Goal: Task Accomplishment & Management: Use online tool/utility

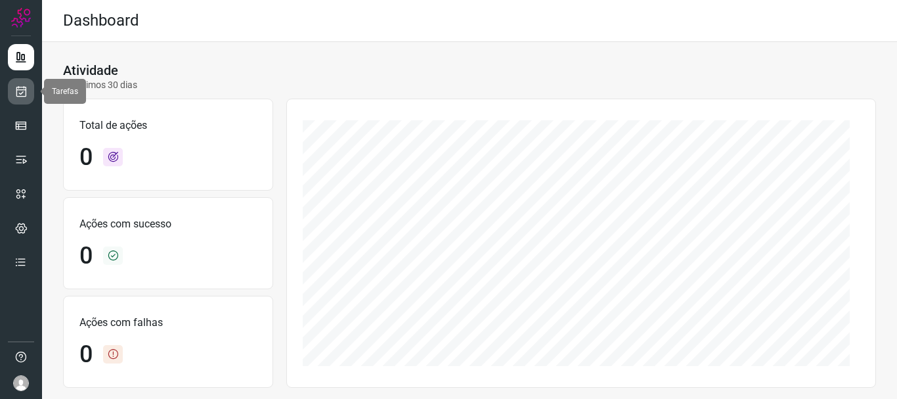
click at [24, 93] on icon at bounding box center [21, 91] width 14 height 13
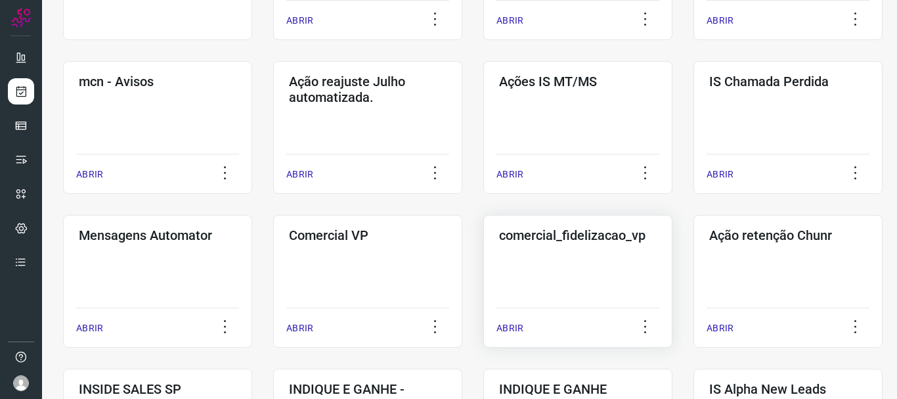
scroll to position [328, 0]
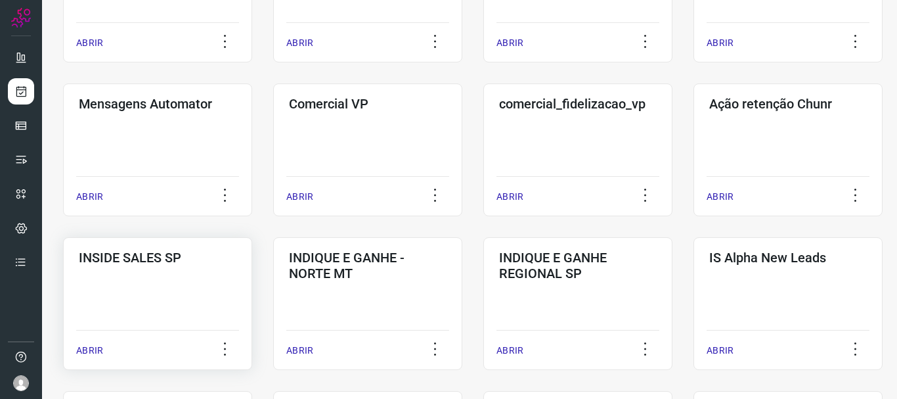
click at [107, 348] on div "ABRIR" at bounding box center [157, 346] width 163 height 33
click at [96, 349] on p "ABRIR" at bounding box center [89, 350] width 27 height 14
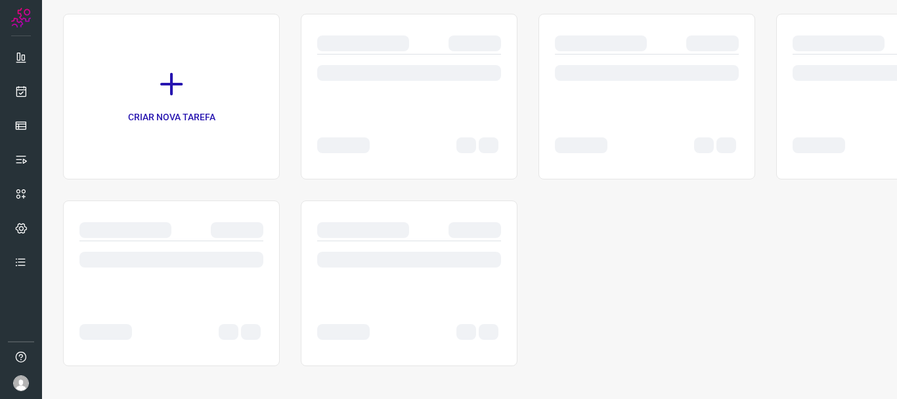
scroll to position [91, 0]
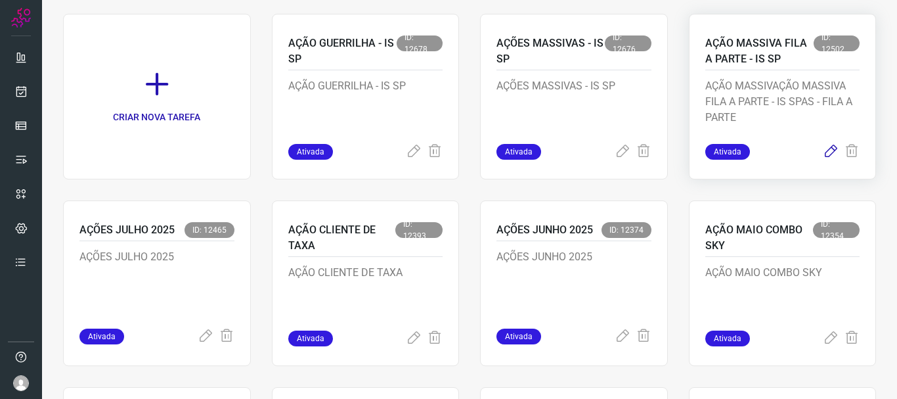
click at [823, 153] on icon at bounding box center [831, 152] width 16 height 16
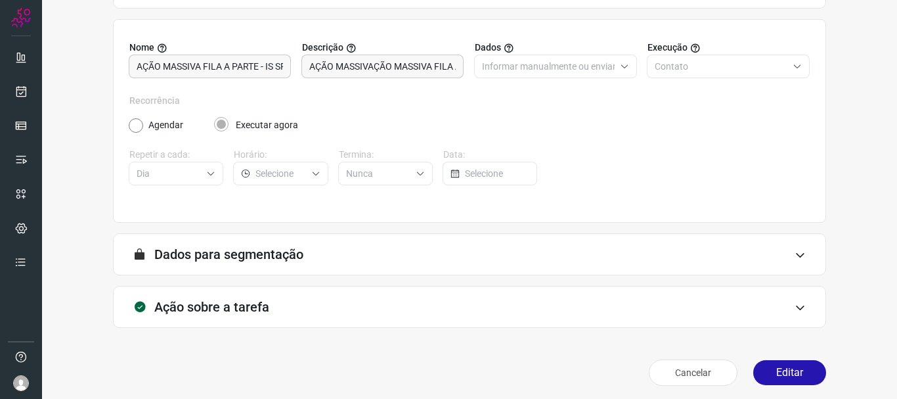
scroll to position [114, 0]
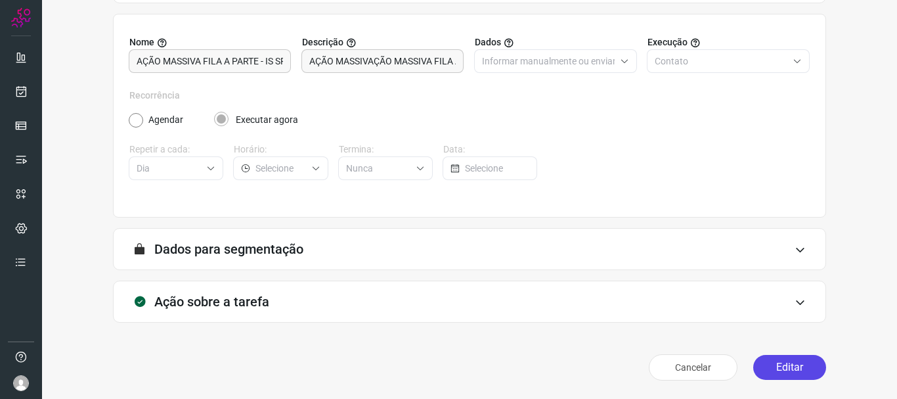
click at [788, 374] on button "Editar" at bounding box center [789, 367] width 73 height 25
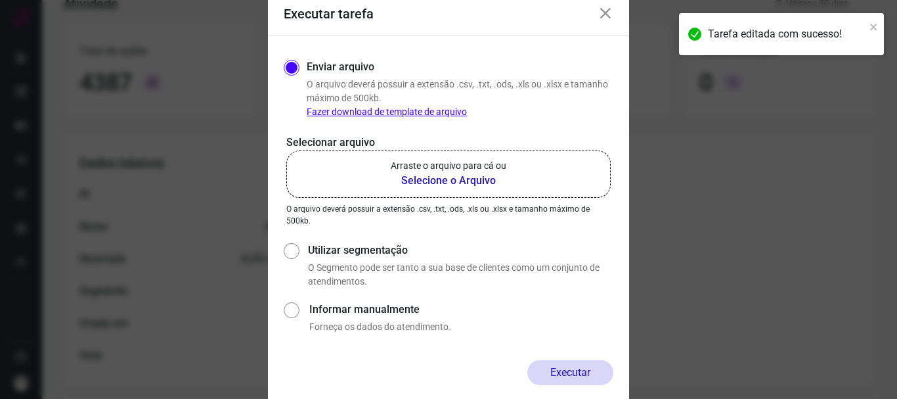
click at [442, 185] on b "Selecione o Arquivo" at bounding box center [449, 181] width 116 height 16
click at [0, 0] on input "Arraste o arquivo para cá ou Selecione o Arquivo" at bounding box center [0, 0] width 0 height 0
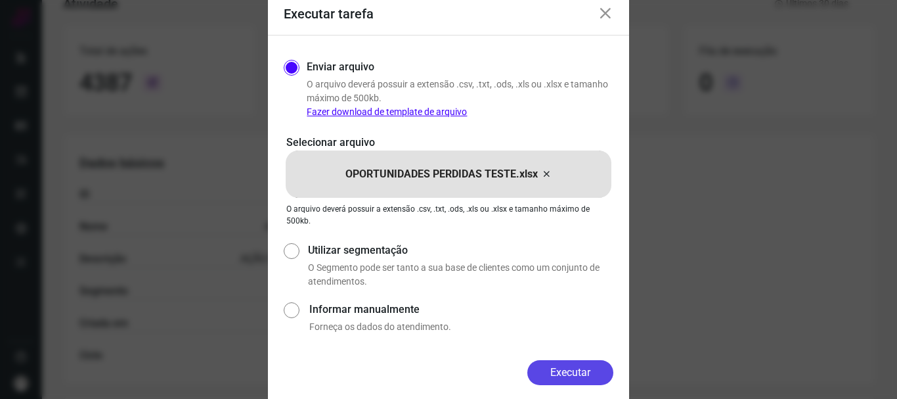
click at [574, 373] on button "Executar" at bounding box center [570, 372] width 86 height 25
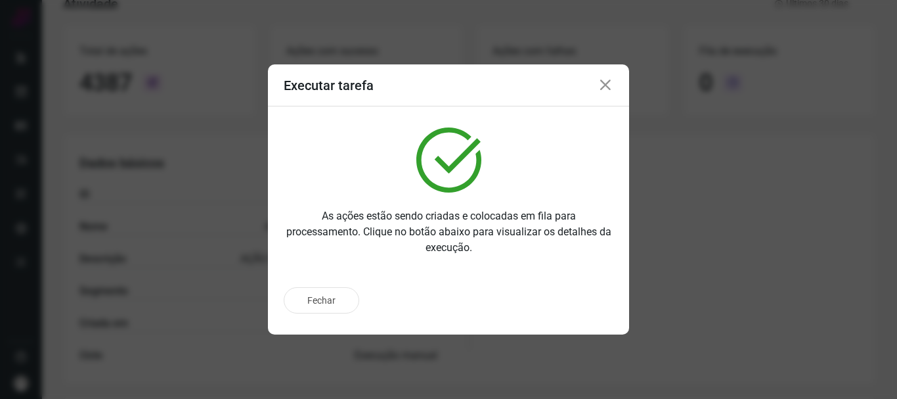
click at [604, 87] on icon at bounding box center [605, 85] width 16 height 16
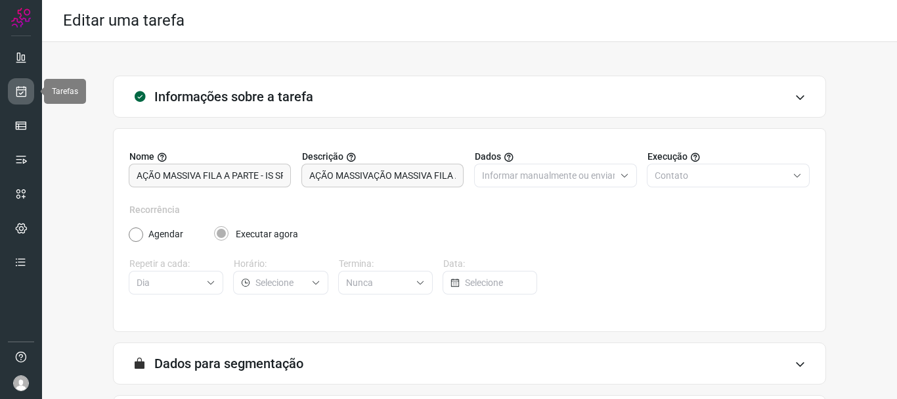
click at [24, 93] on icon at bounding box center [21, 91] width 14 height 13
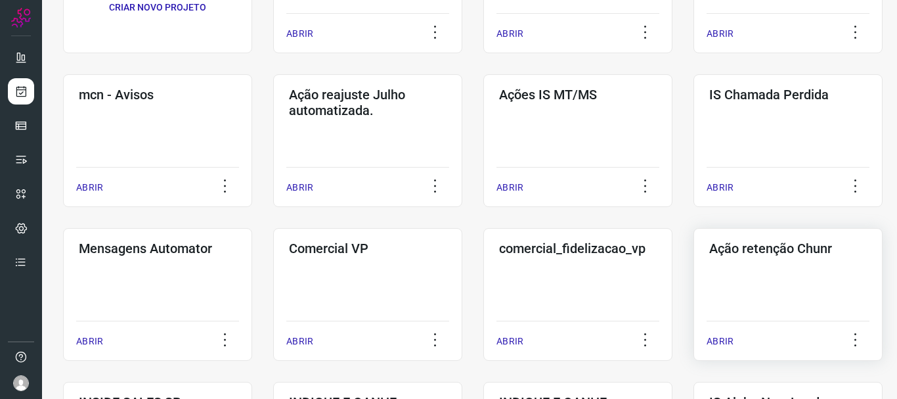
scroll to position [328, 0]
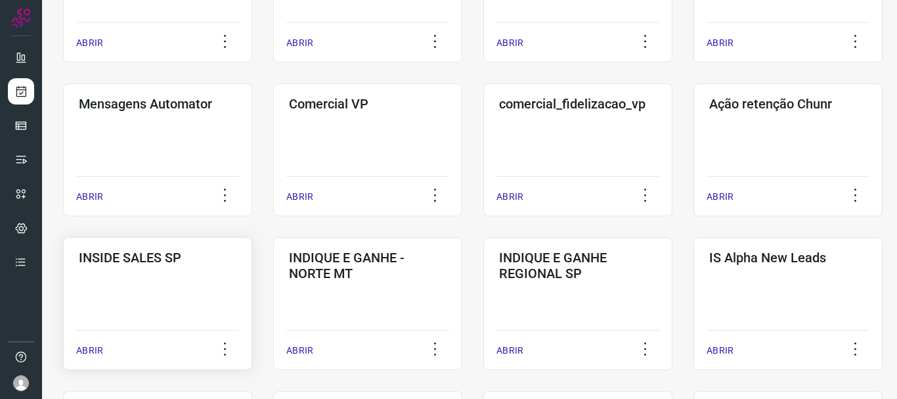
click at [98, 347] on p "ABRIR" at bounding box center [89, 350] width 27 height 14
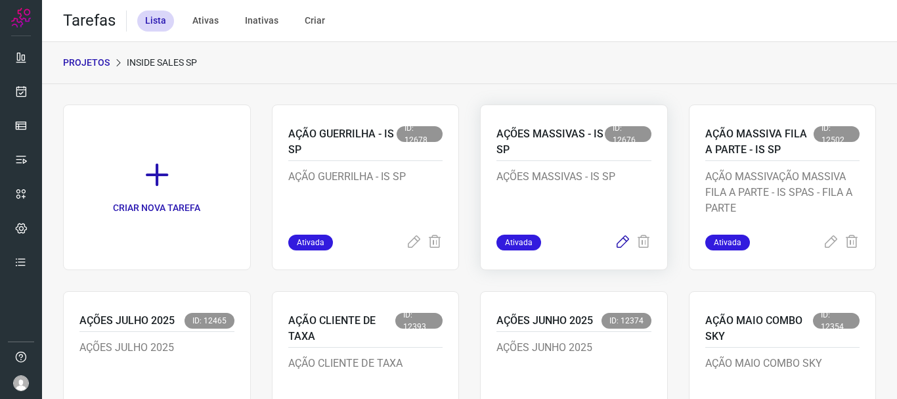
click at [615, 242] on icon at bounding box center [623, 242] width 16 height 16
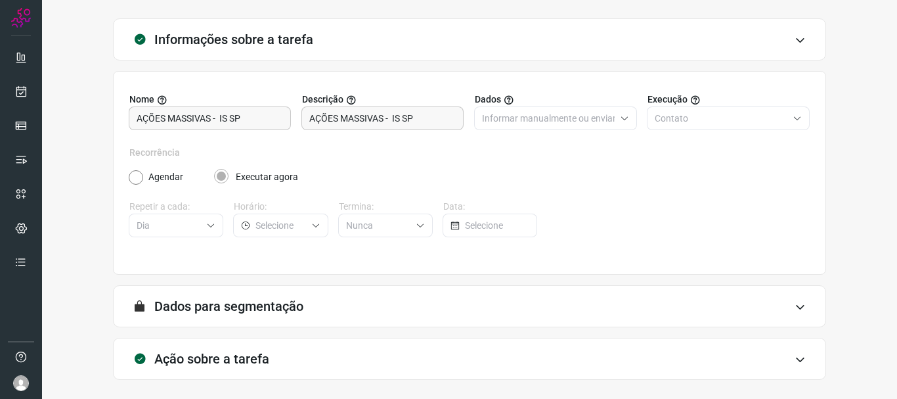
scroll to position [114, 0]
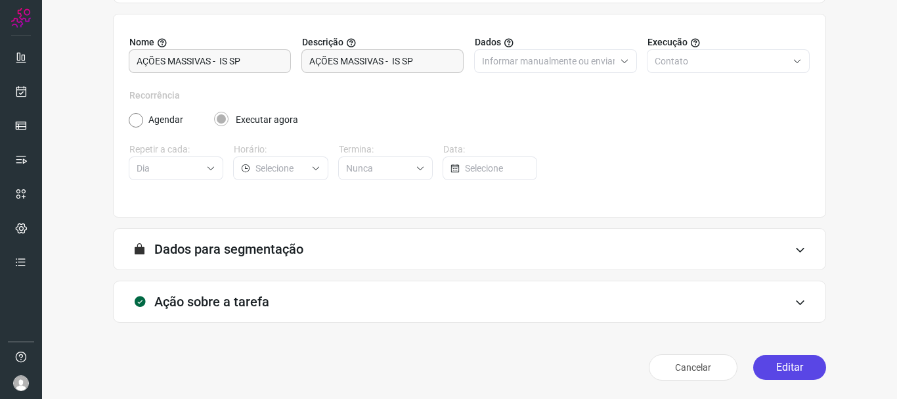
click at [804, 378] on button "Editar" at bounding box center [789, 367] width 73 height 25
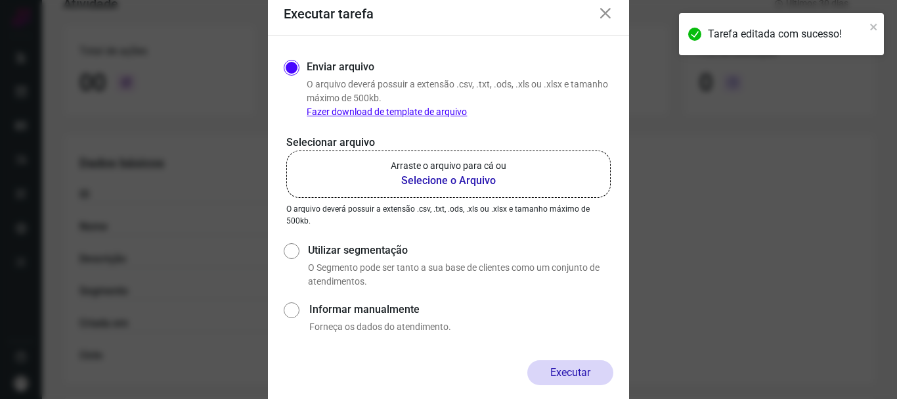
click at [482, 185] on b "Selecione o Arquivo" at bounding box center [449, 181] width 116 height 16
click at [0, 0] on input "Arraste o arquivo para cá ou Selecione o Arquivo" at bounding box center [0, 0] width 0 height 0
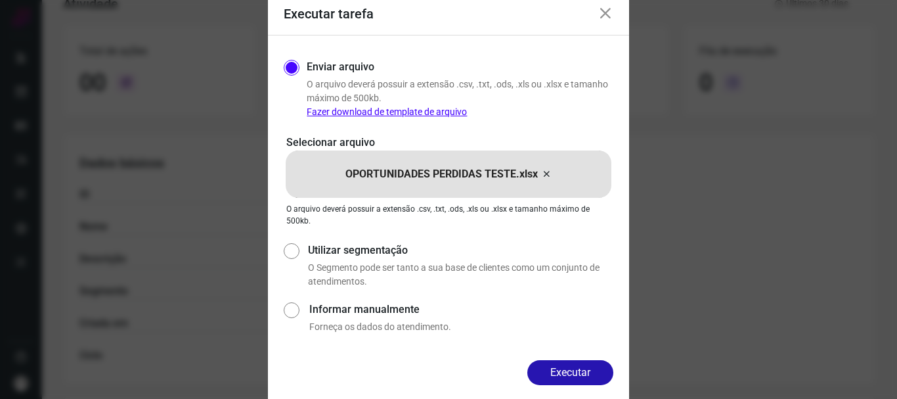
click at [564, 369] on button "Executar" at bounding box center [570, 372] width 86 height 25
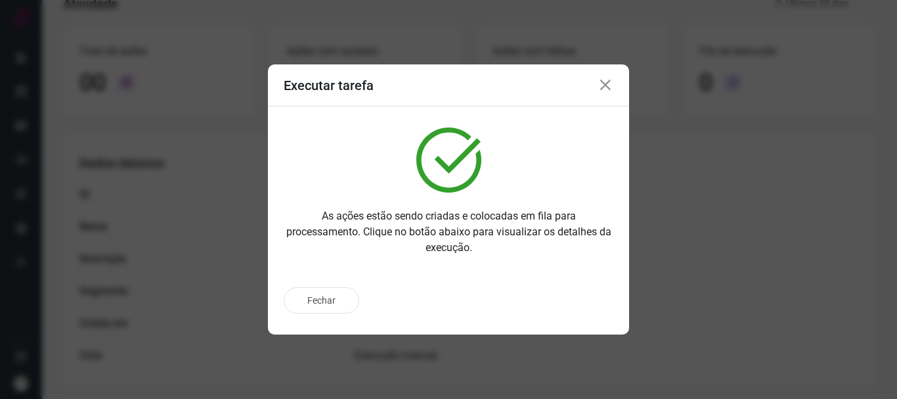
click at [603, 92] on icon at bounding box center [605, 85] width 16 height 16
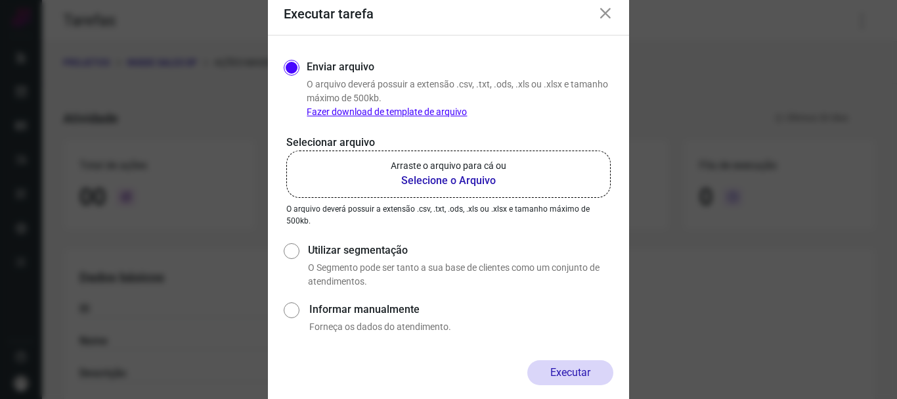
click at [605, 18] on icon at bounding box center [605, 14] width 16 height 16
click at [603, 13] on icon at bounding box center [605, 14] width 16 height 16
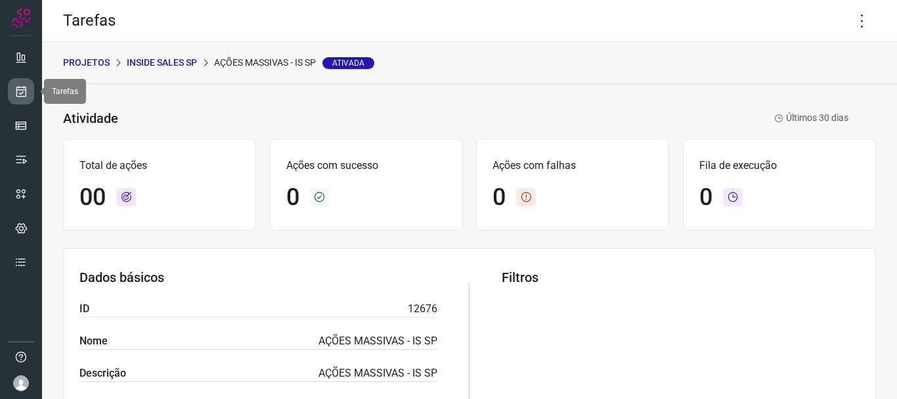
click at [22, 90] on icon at bounding box center [21, 91] width 14 height 13
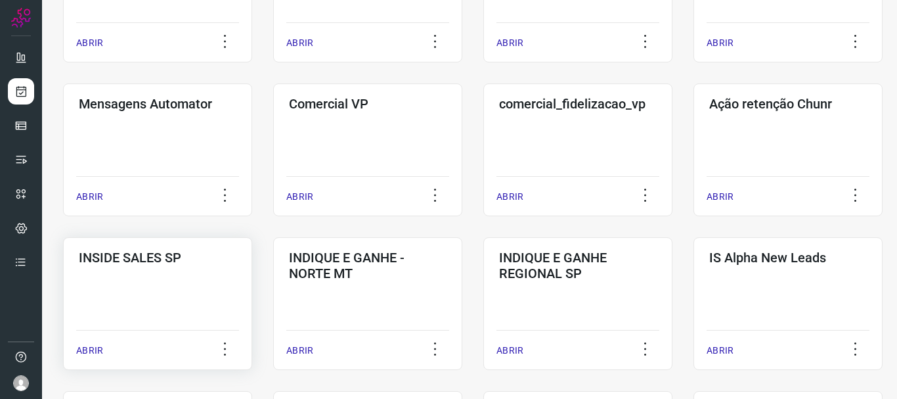
click at [91, 351] on p "ABRIR" at bounding box center [89, 350] width 27 height 14
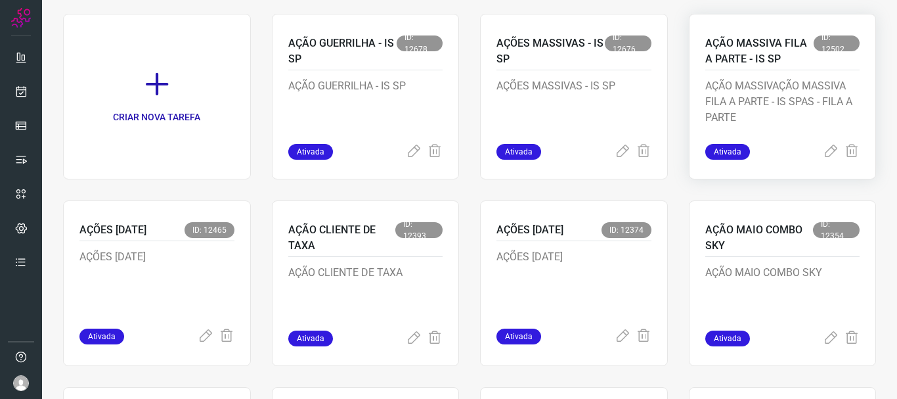
click at [810, 154] on div "Ativada" at bounding box center [782, 152] width 155 height 16
click at [823, 149] on icon at bounding box center [831, 152] width 16 height 16
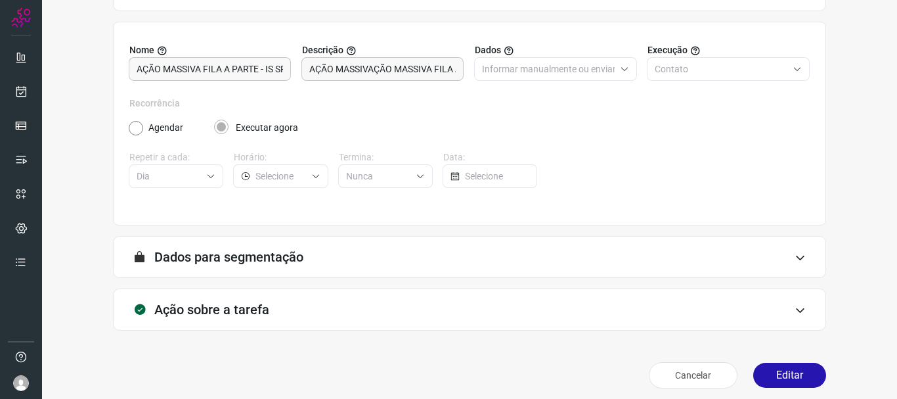
scroll to position [114, 0]
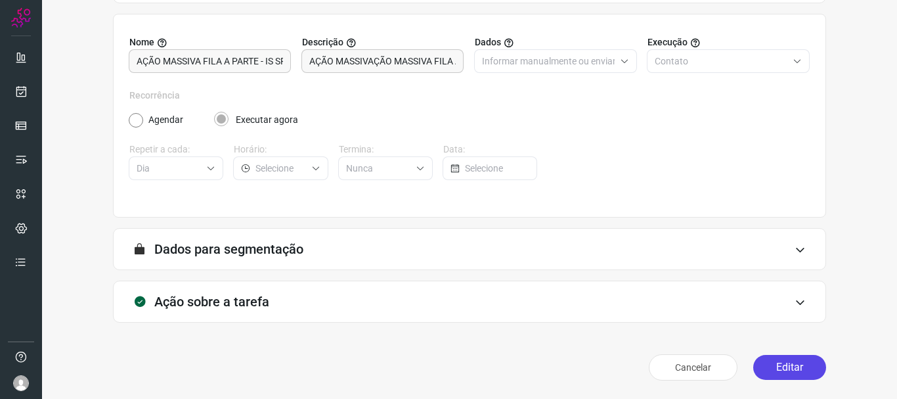
click at [777, 368] on button "Editar" at bounding box center [789, 367] width 73 height 25
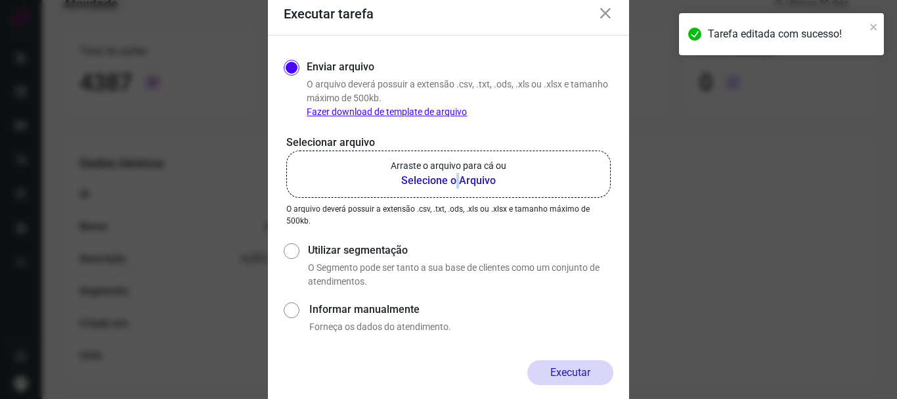
click at [457, 177] on b "Selecione o Arquivo" at bounding box center [449, 181] width 116 height 16
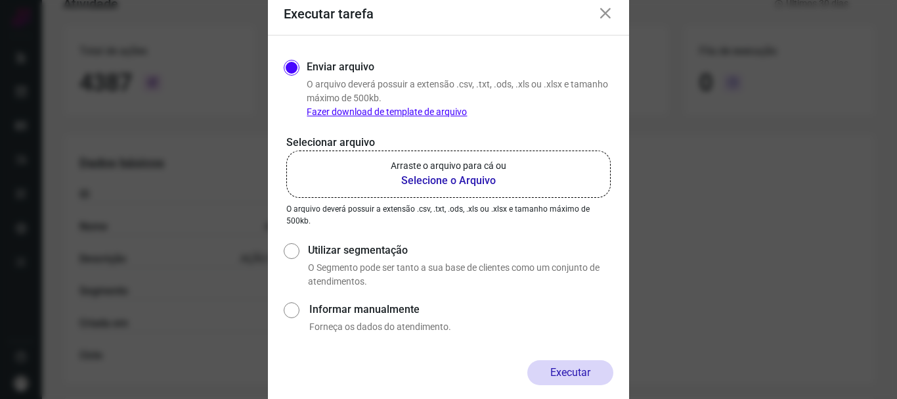
click at [434, 181] on b "Selecione o Arquivo" at bounding box center [449, 181] width 116 height 16
click at [0, 0] on input "Arraste o arquivo para cá ou Selecione o Arquivo" at bounding box center [0, 0] width 0 height 0
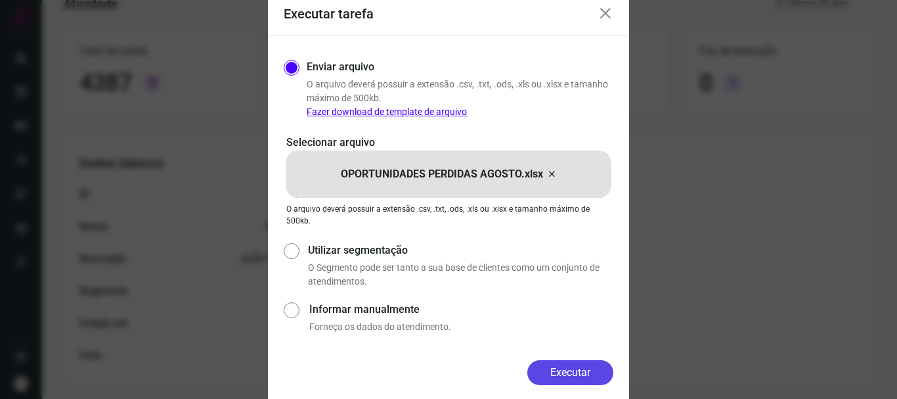
click at [576, 370] on button "Executar" at bounding box center [570, 372] width 86 height 25
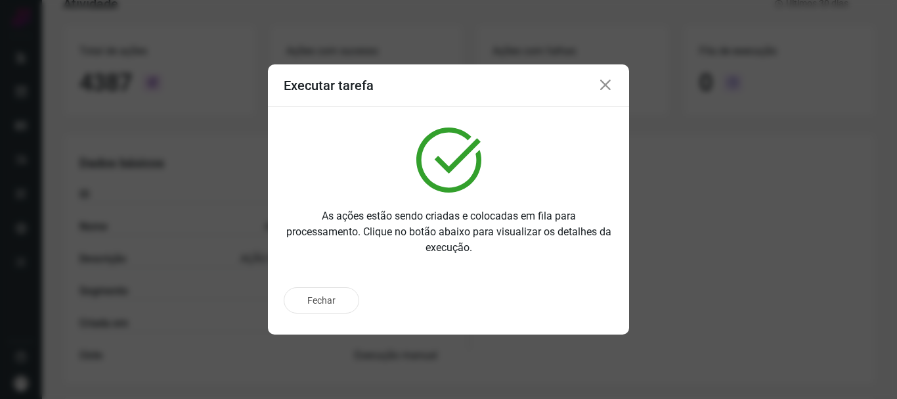
click at [606, 85] on icon at bounding box center [605, 85] width 16 height 16
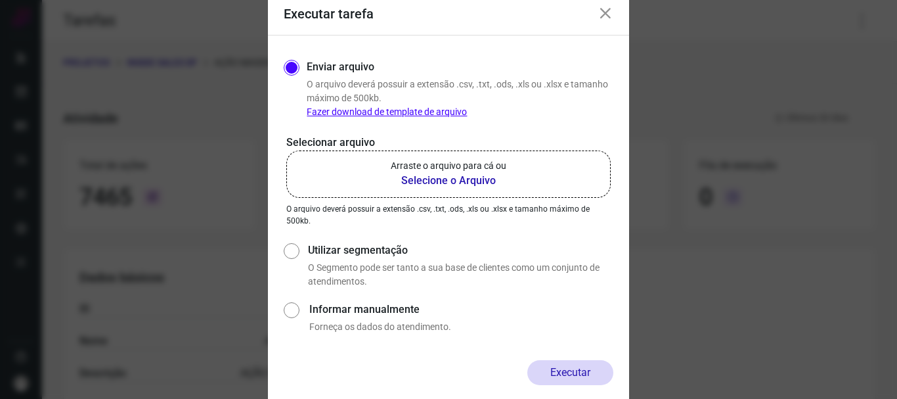
click at [443, 182] on b "Selecione o Arquivo" at bounding box center [449, 181] width 116 height 16
click at [0, 0] on input "Arraste o arquivo para cá ou Selecione o Arquivo" at bounding box center [0, 0] width 0 height 0
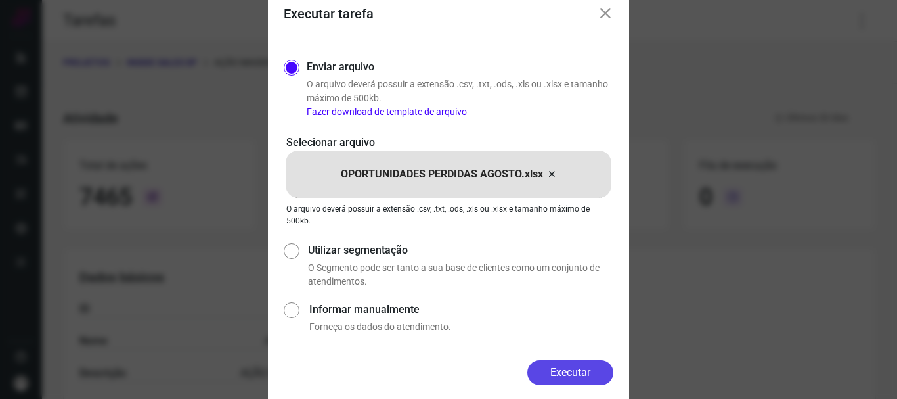
click at [579, 378] on button "Executar" at bounding box center [570, 372] width 86 height 25
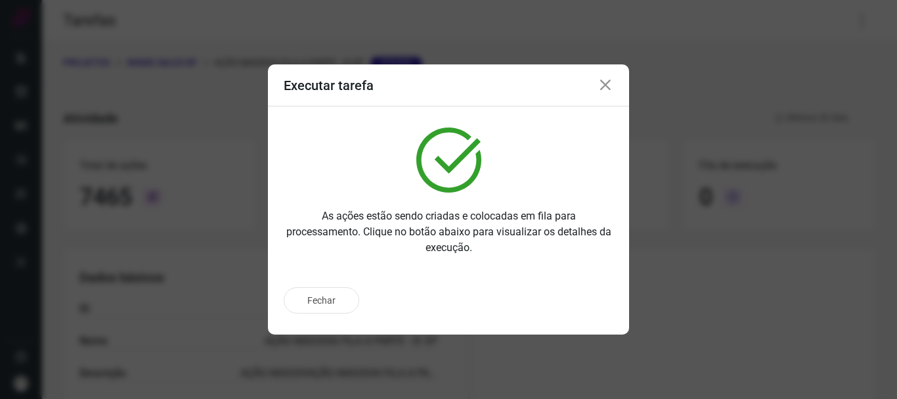
click at [605, 86] on icon at bounding box center [605, 85] width 16 height 16
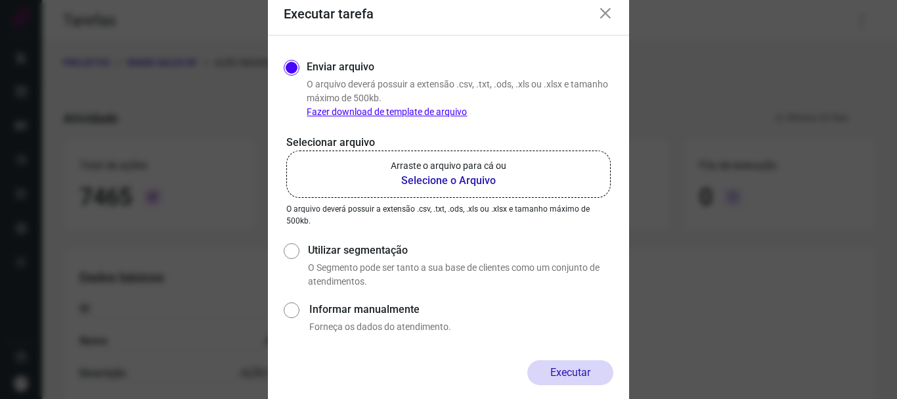
click at [609, 14] on icon at bounding box center [605, 14] width 16 height 16
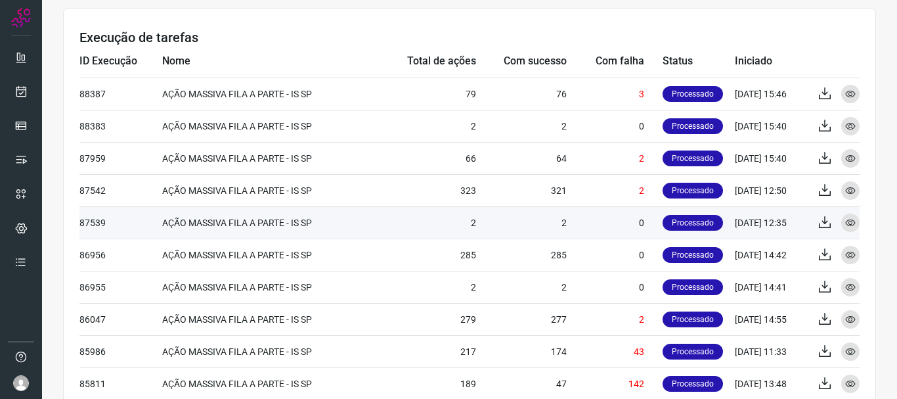
scroll to position [438, 0]
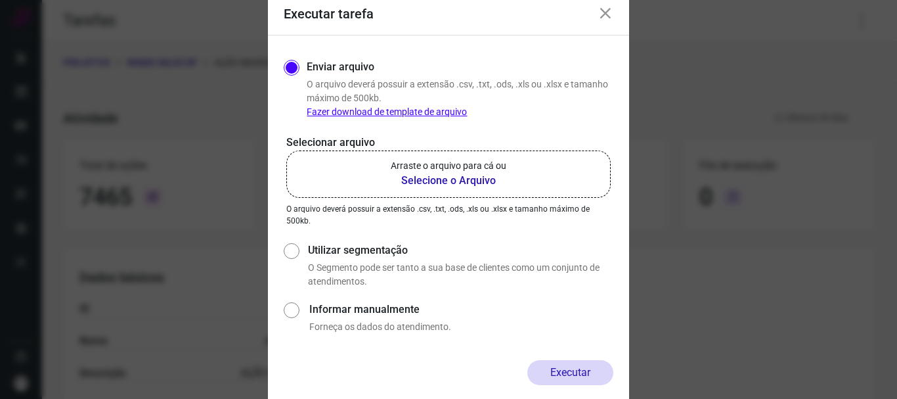
click at [605, 14] on icon at bounding box center [605, 14] width 16 height 16
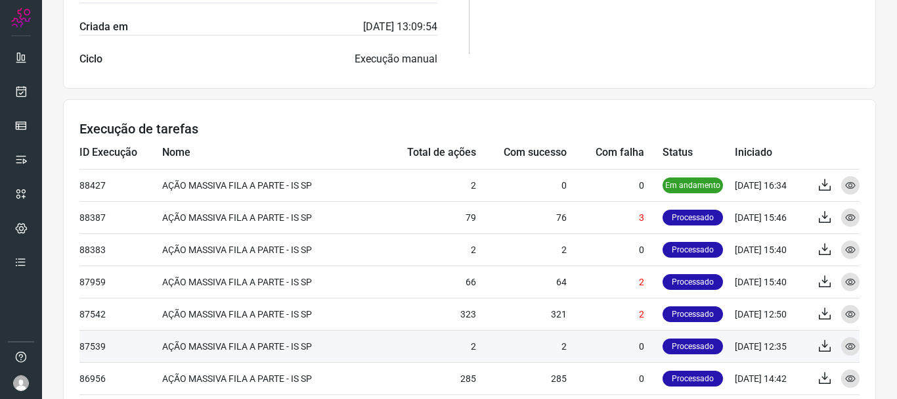
scroll to position [372, 0]
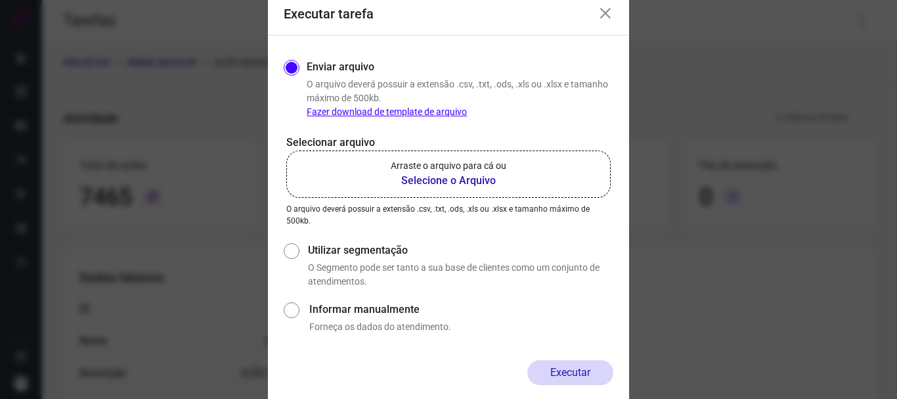
click at [604, 20] on icon at bounding box center [605, 14] width 16 height 16
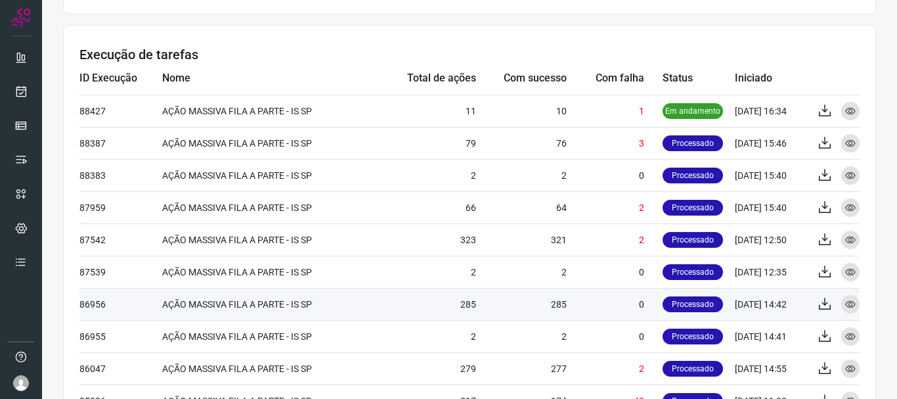
scroll to position [372, 0]
